Goal: Entertainment & Leisure: Consume media (video, audio)

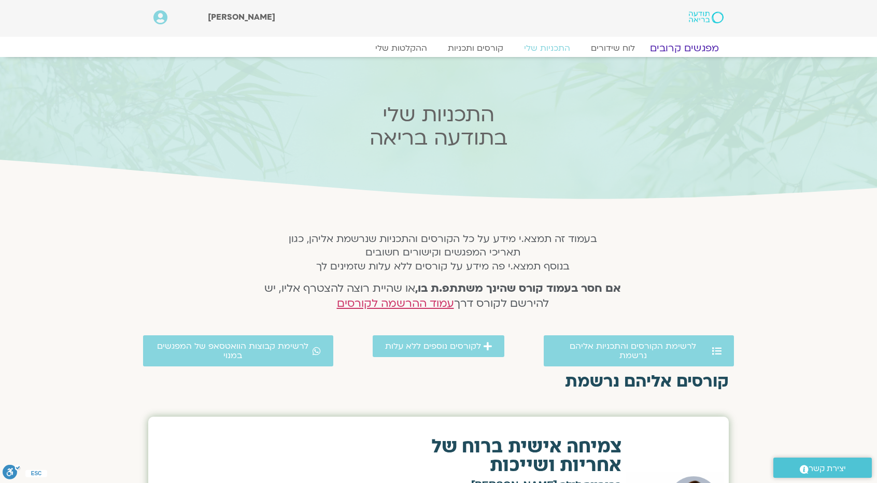
click at [677, 45] on link "מפגשים קרובים" at bounding box center [685, 48] width 94 height 12
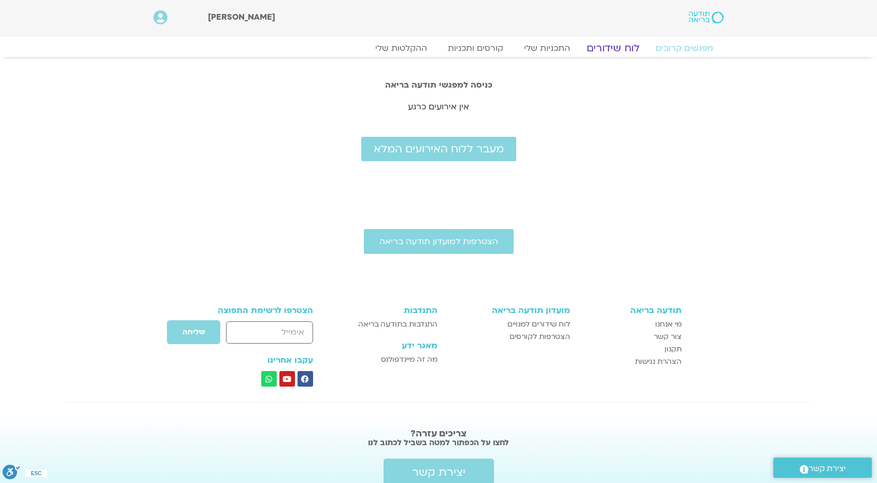
click at [614, 49] on link "לוח שידורים" at bounding box center [613, 48] width 78 height 12
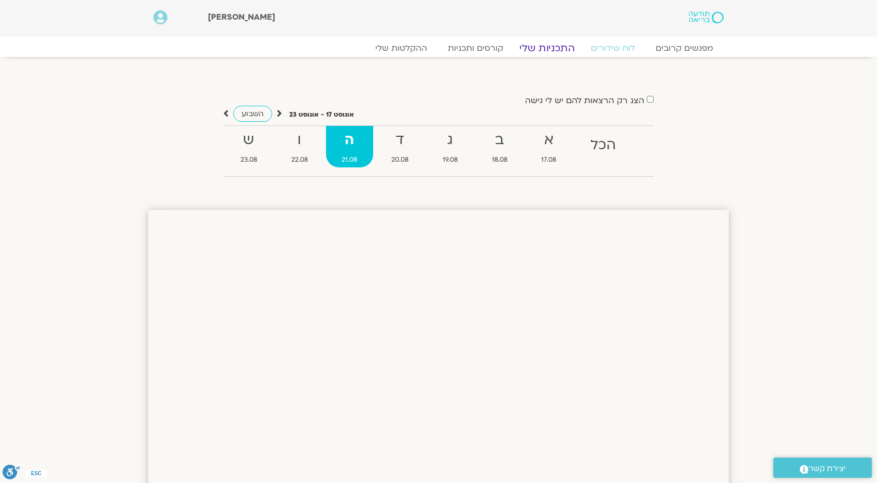
click at [552, 44] on link "התכניות שלי" at bounding box center [547, 48] width 80 height 12
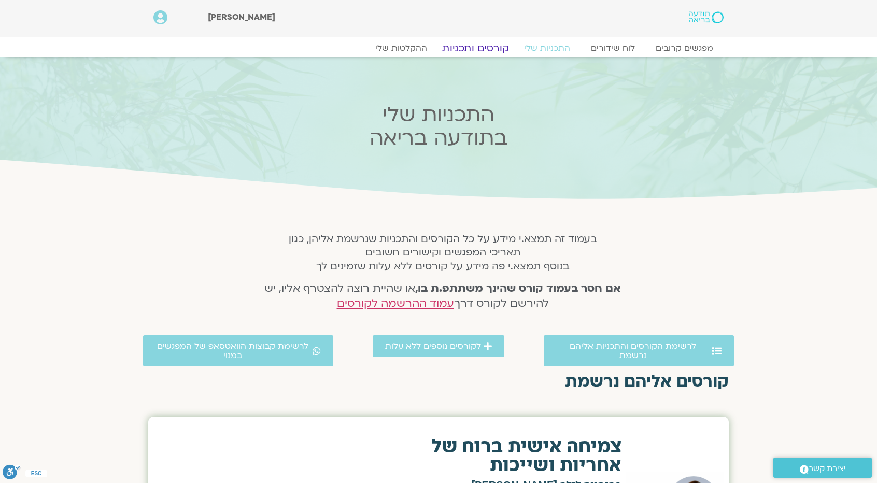
click at [484, 44] on link "קורסים ותכניות" at bounding box center [475, 48] width 91 height 12
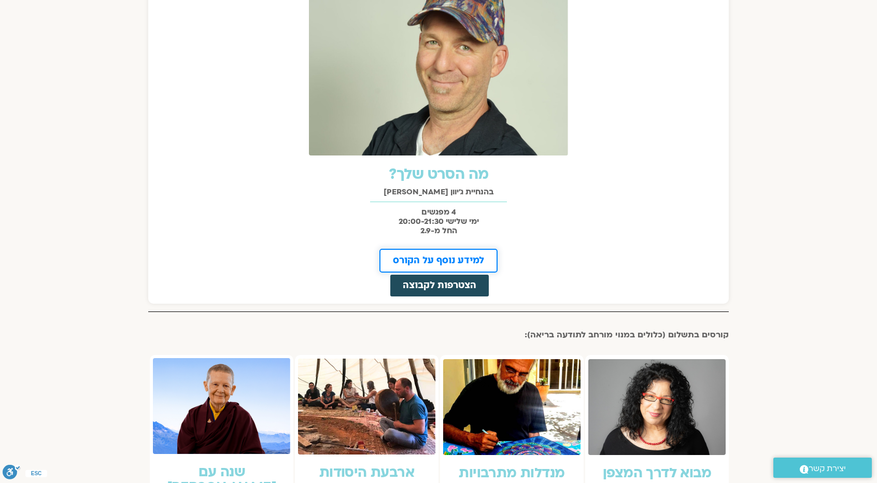
scroll to position [518, 0]
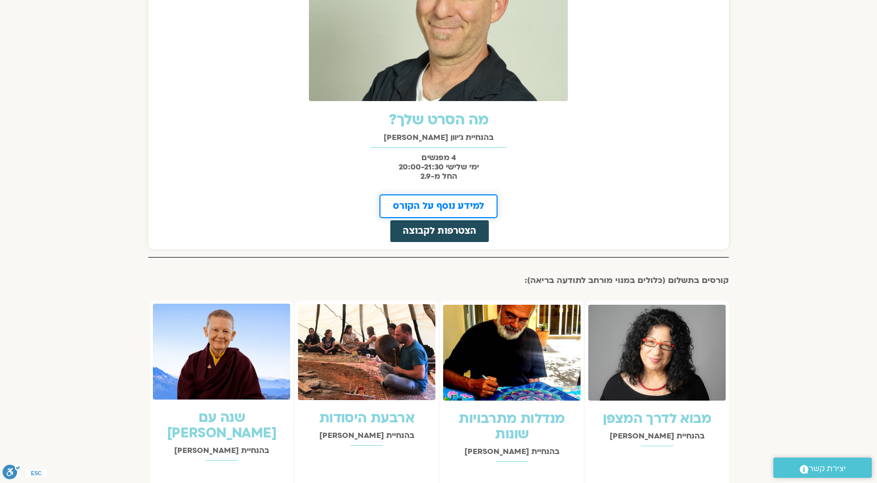
click at [431, 202] on span "למידע נוסף על הקורס" at bounding box center [438, 206] width 91 height 9
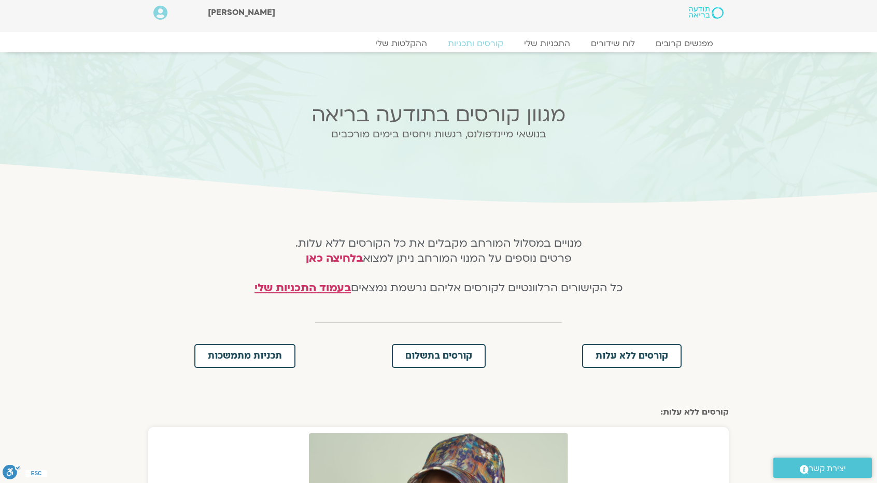
scroll to position [0, 0]
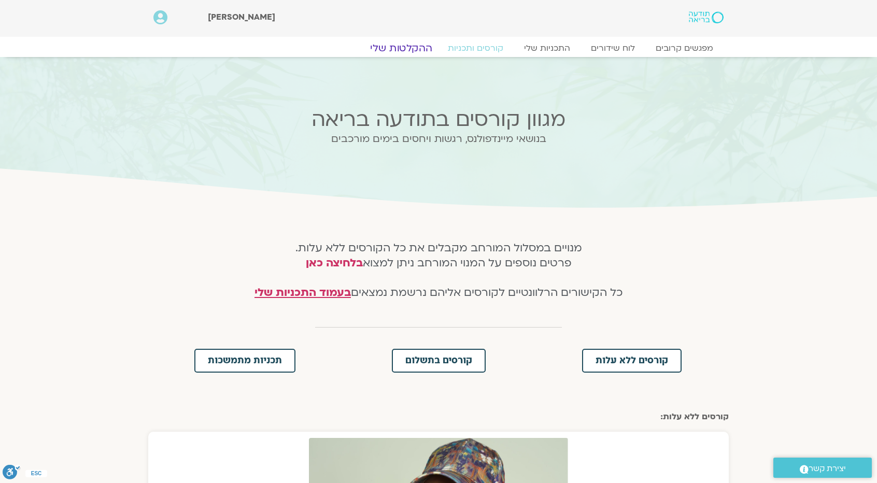
click at [400, 49] on link "ההקלטות שלי" at bounding box center [401, 48] width 87 height 12
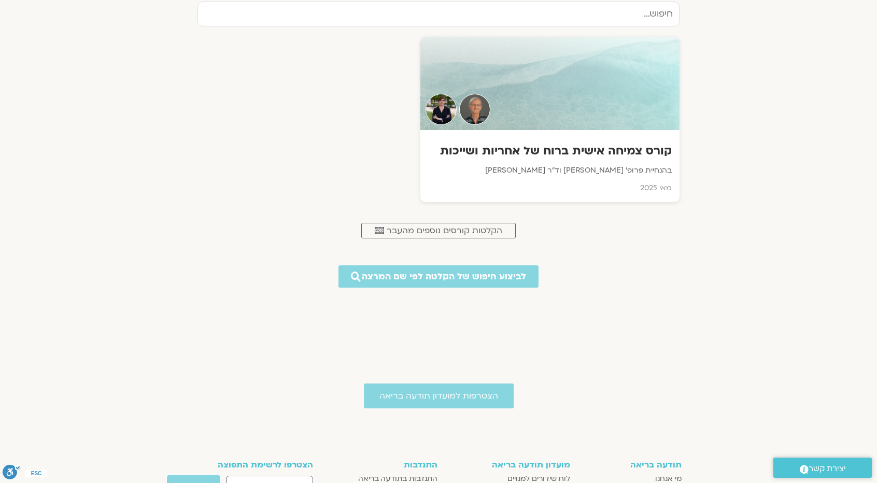
scroll to position [467, 0]
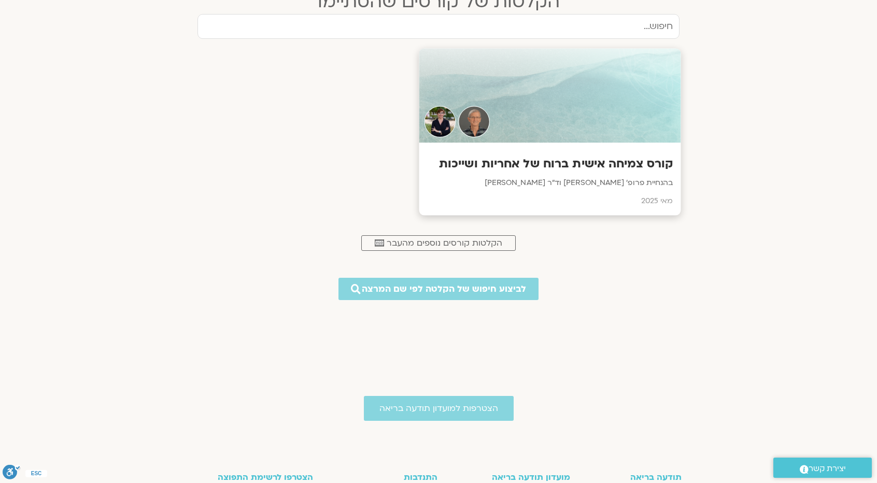
click at [610, 159] on h3 "קורס צמיחה אישית ברוח של אחריות ושייכות" at bounding box center [550, 164] width 246 height 16
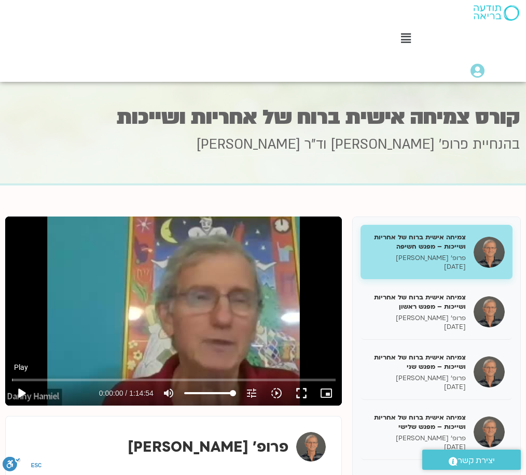
click at [11, 381] on button "play_arrow" at bounding box center [21, 393] width 25 height 25
click at [257, 387] on icon "tune" at bounding box center [251, 393] width 12 height 12
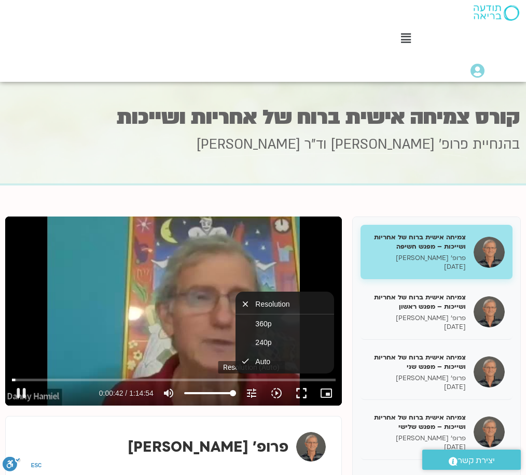
click at [257, 387] on icon "tune" at bounding box center [251, 393] width 12 height 12
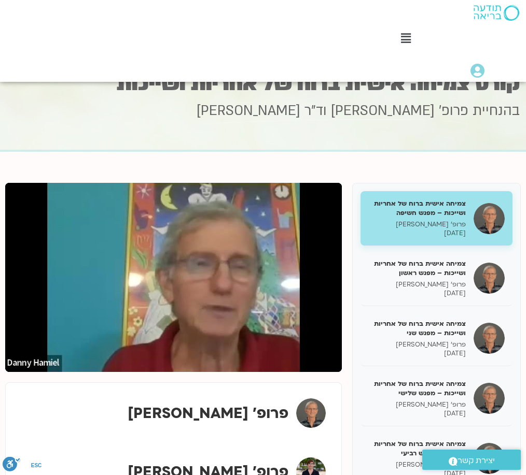
scroll to position [156, 0]
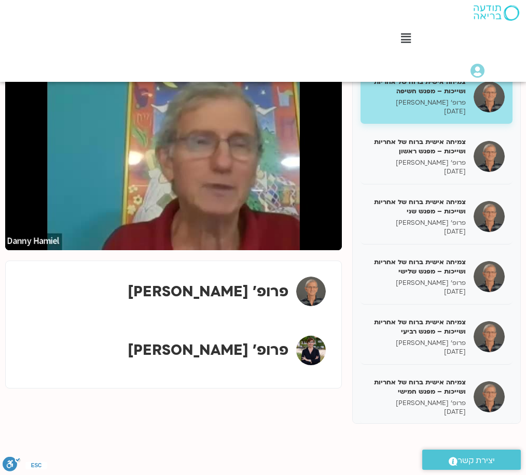
click at [346, 126] on div "צמיחה אישית ברוח של אחריות ושייכות – מפגש חשיפה פרופ' דני חמיאל 07/05/2025 צמיח…" at bounding box center [262, 242] width 515 height 363
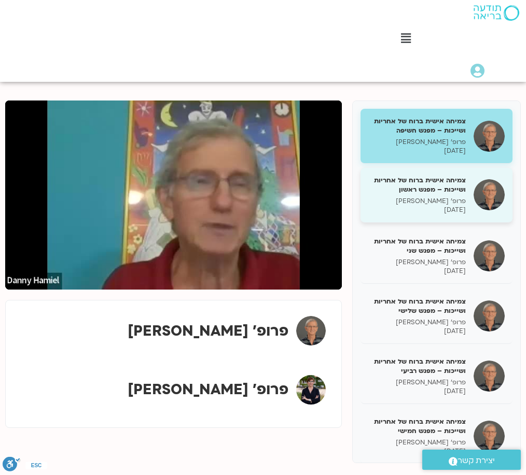
scroll to position [0, 0]
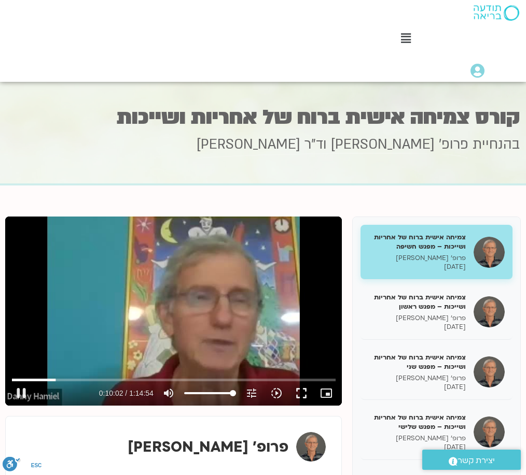
type input "602.352657"
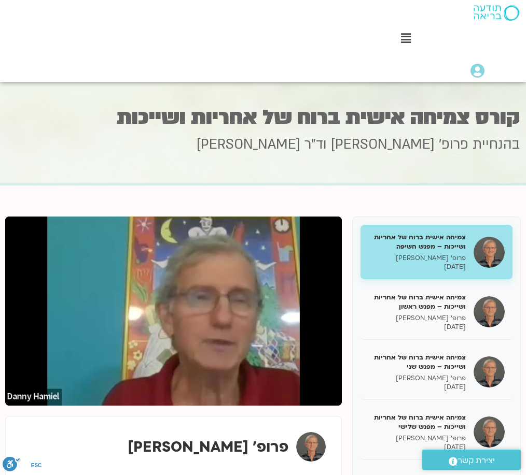
click at [320, 186] on section "צמיחה אישית ברוח של אחריות ושייכות – מפגש חשיפה פרופ' דני חמיאל 07/05/2025 צמיח…" at bounding box center [263, 409] width 526 height 446
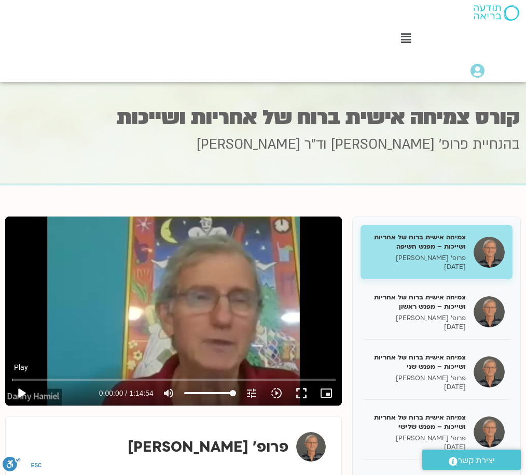
click at [19, 381] on button "play_arrow" at bounding box center [21, 393] width 25 height 25
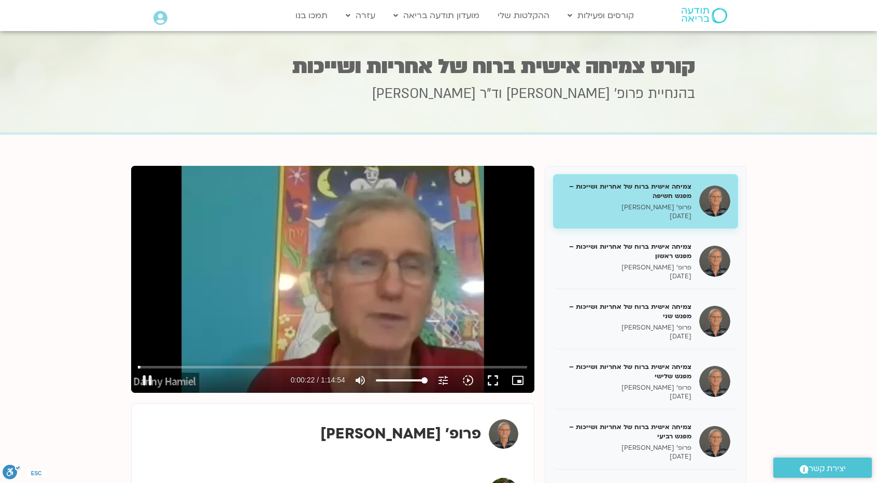
click at [235, 305] on div "Skip Ad pause 0:00:22 / 1:14:54 volume_up Mute tune Resolution Auto 360p slow_m…" at bounding box center [332, 279] width 403 height 227
type input "22.503295"
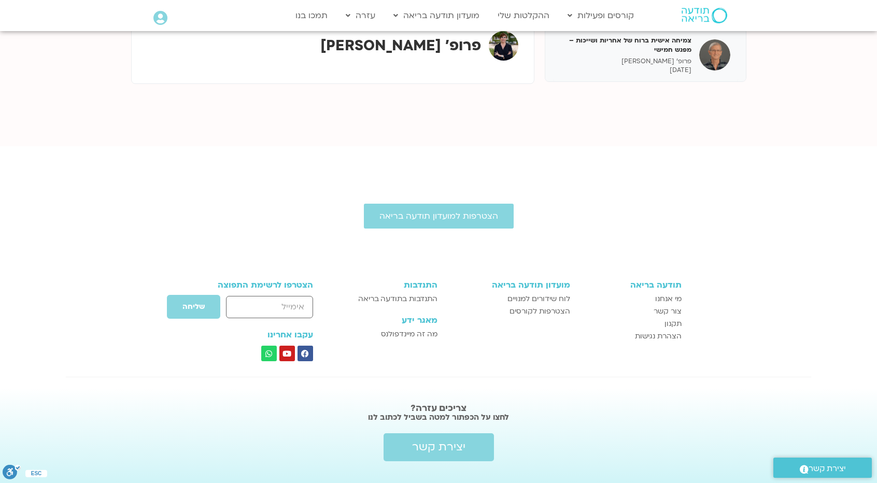
scroll to position [466, 0]
